Goal: Navigation & Orientation: Find specific page/section

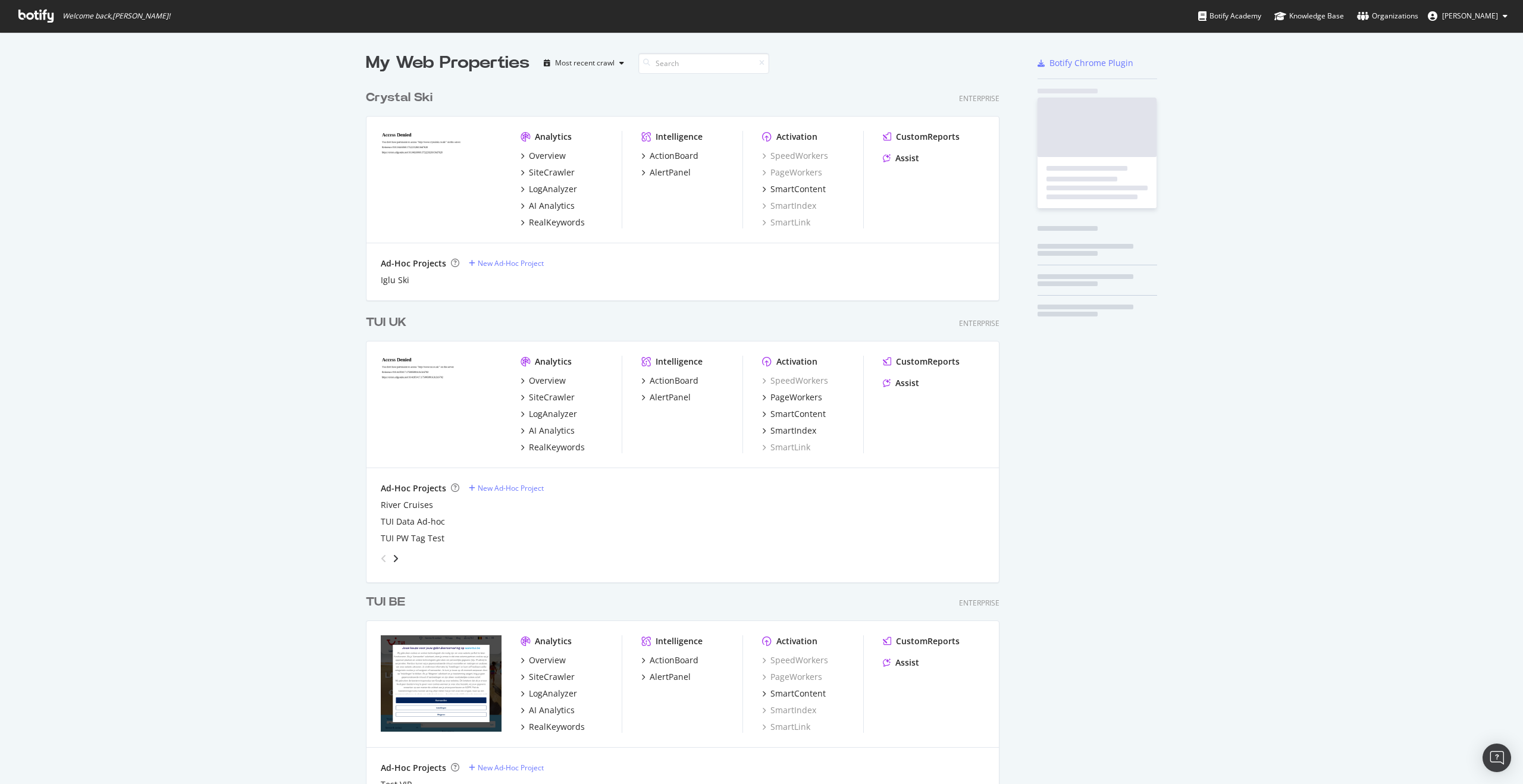
scroll to position [3777, 643]
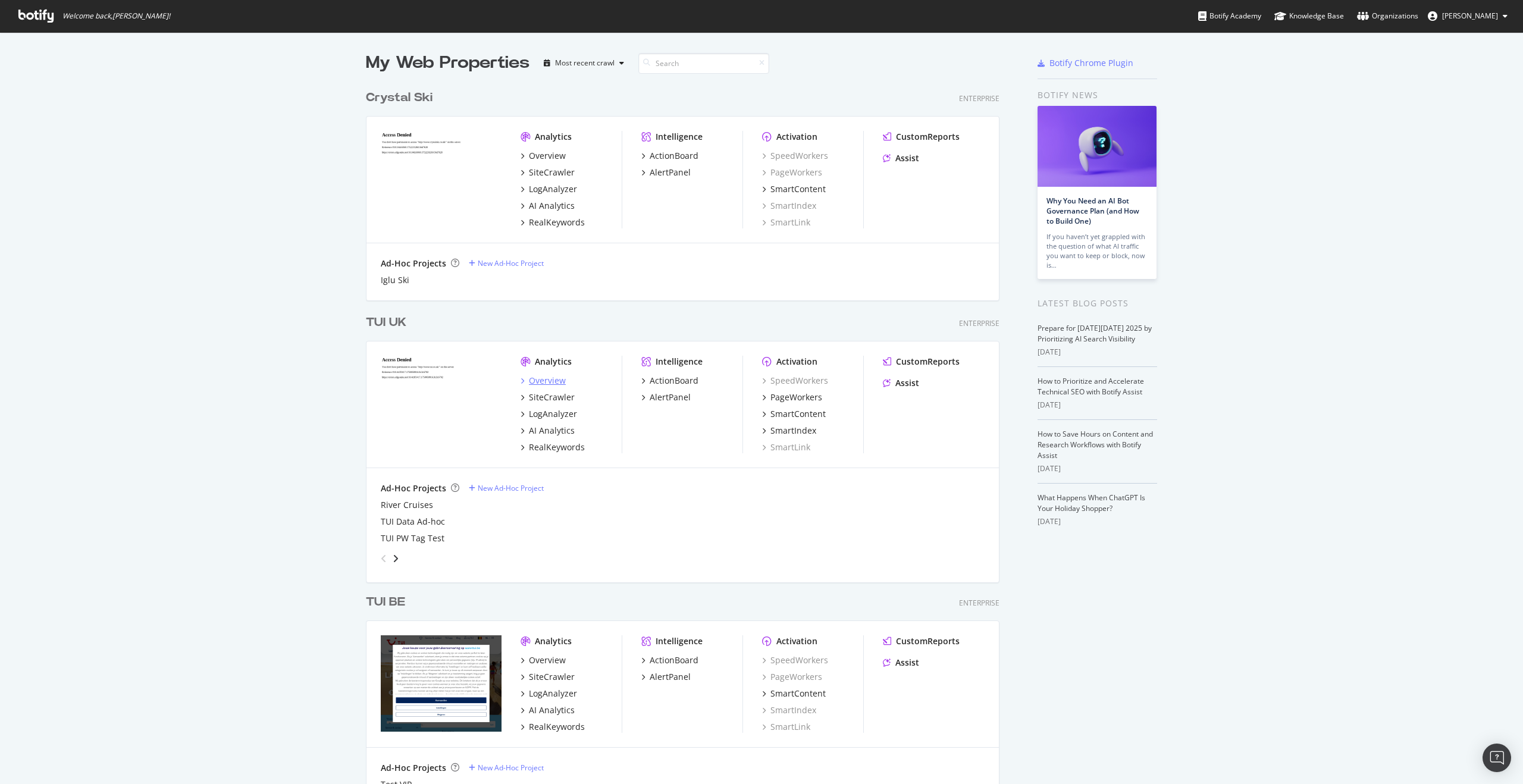
click at [544, 380] on div "Overview" at bounding box center [548, 381] width 37 height 12
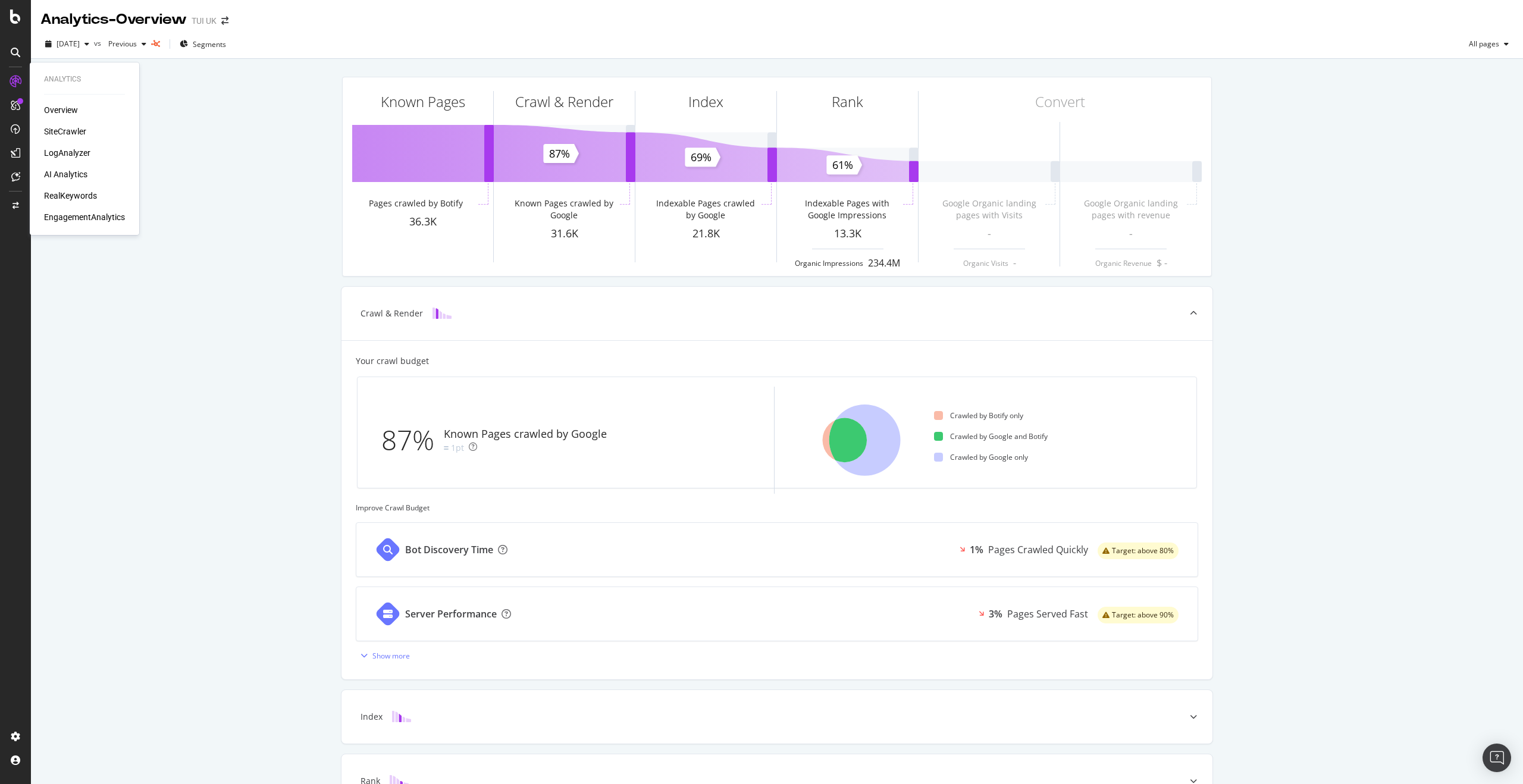
click at [62, 111] on div "Overview" at bounding box center [61, 110] width 34 height 12
click at [67, 132] on div "SiteCrawler" at bounding box center [65, 132] width 42 height 12
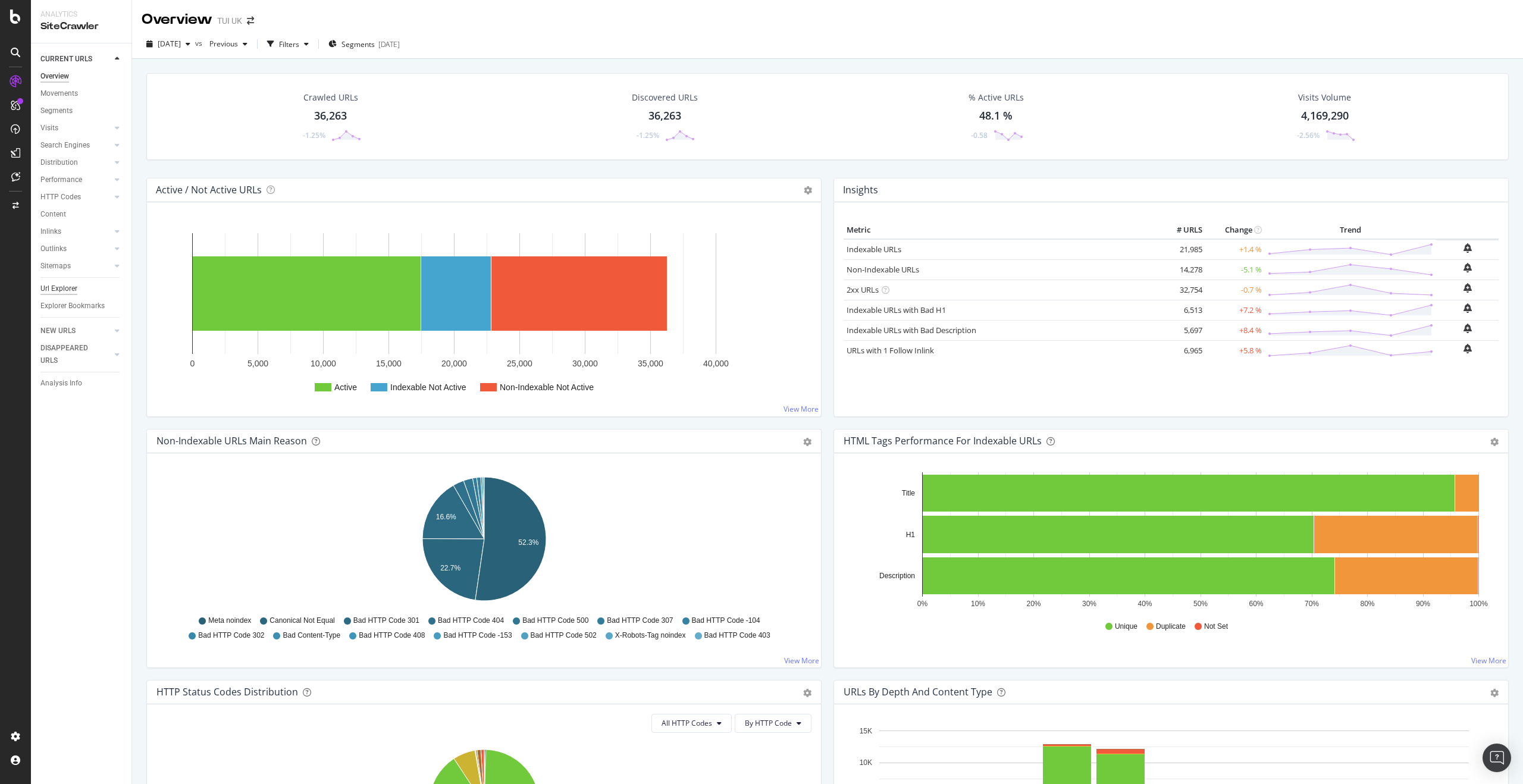
click at [57, 287] on div "Url Explorer" at bounding box center [59, 289] width 37 height 13
